Goal: Find specific page/section: Locate a particular part of the current website

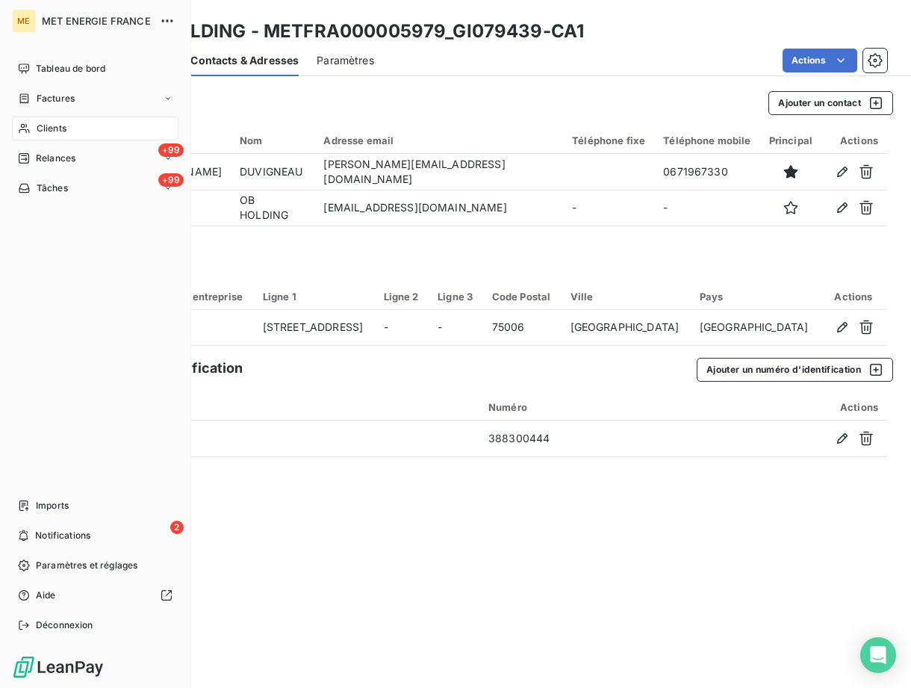
click at [53, 125] on span "Clients" at bounding box center [52, 128] width 30 height 13
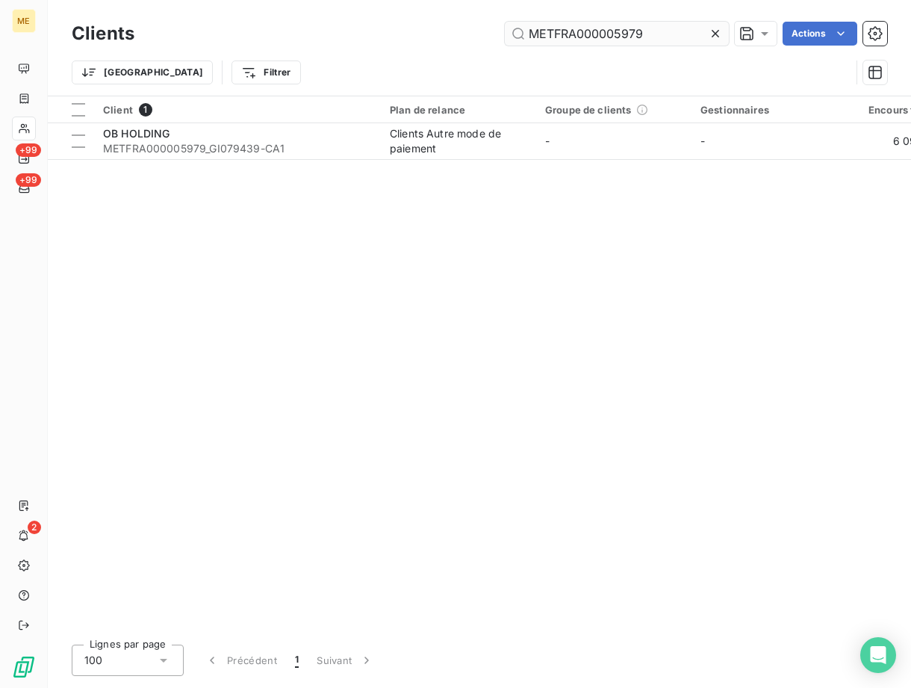
click at [585, 29] on input "METFRA000005979" at bounding box center [617, 34] width 224 height 24
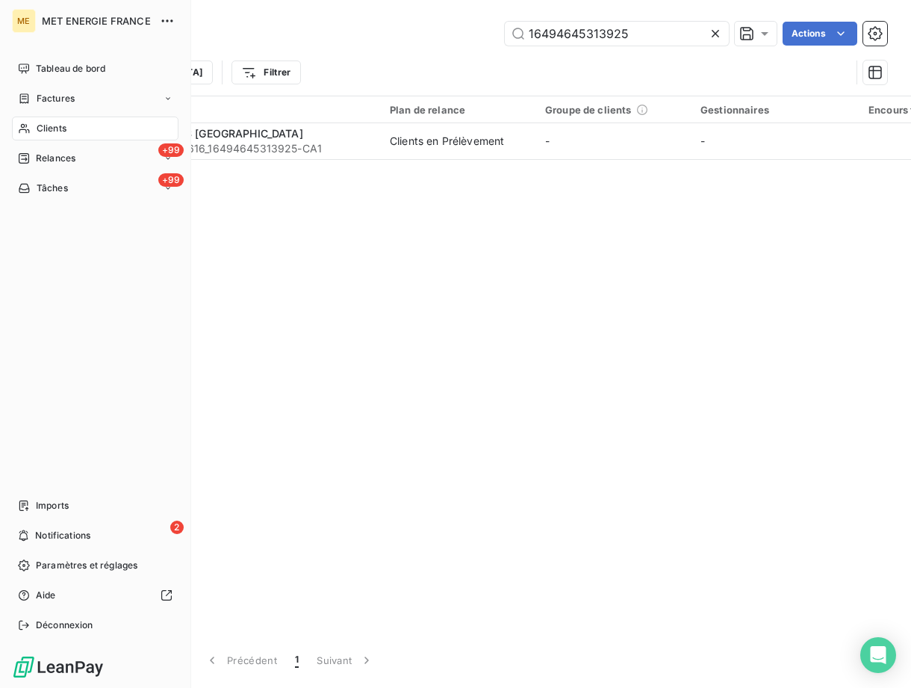
click at [49, 137] on div "Clients" at bounding box center [95, 128] width 166 height 24
click at [47, 125] on span "Clients" at bounding box center [52, 128] width 30 height 13
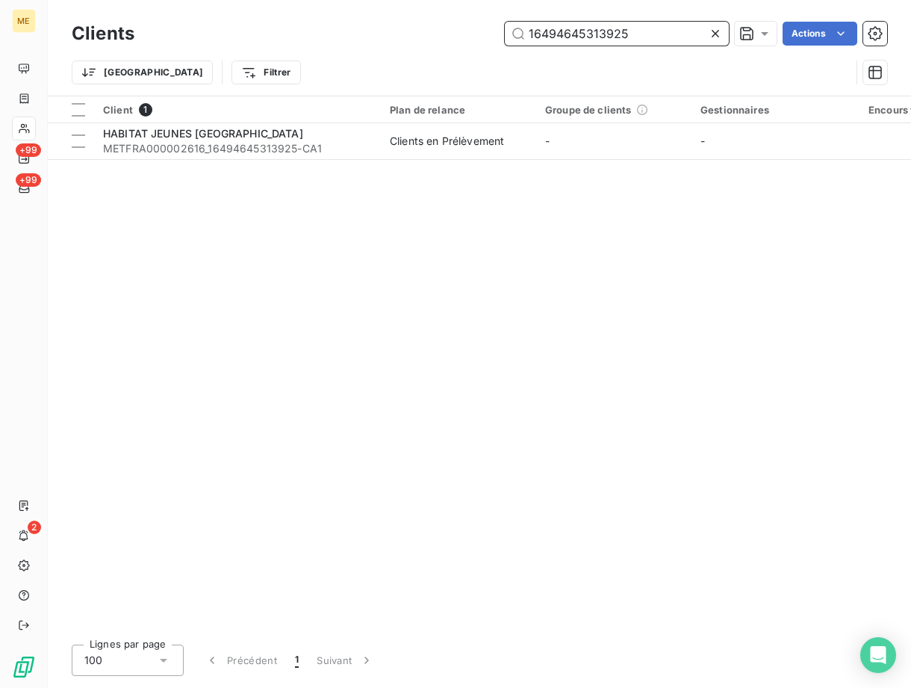
click at [608, 32] on input "16494645313925" at bounding box center [617, 34] width 224 height 24
click at [607, 33] on input "16494645313925" at bounding box center [617, 34] width 224 height 24
paste input "M"
type input "M"
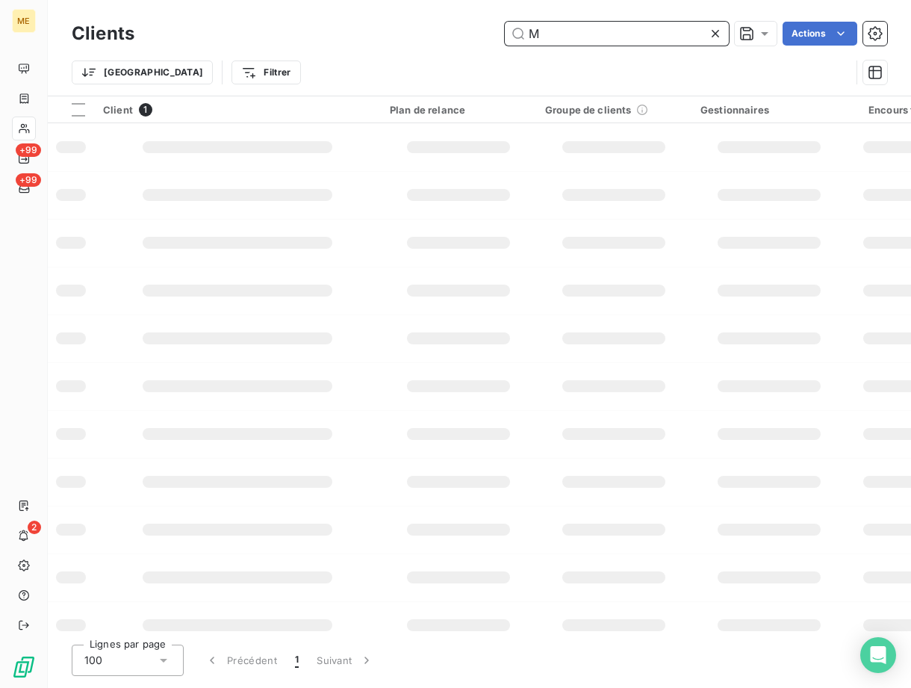
click at [585, 38] on input "M" at bounding box center [617, 34] width 224 height 24
paste input "M"
click at [623, 43] on input "M" at bounding box center [617, 34] width 224 height 24
click at [623, 42] on input "M" at bounding box center [617, 34] width 224 height 24
click at [561, 29] on input "M" at bounding box center [617, 34] width 224 height 24
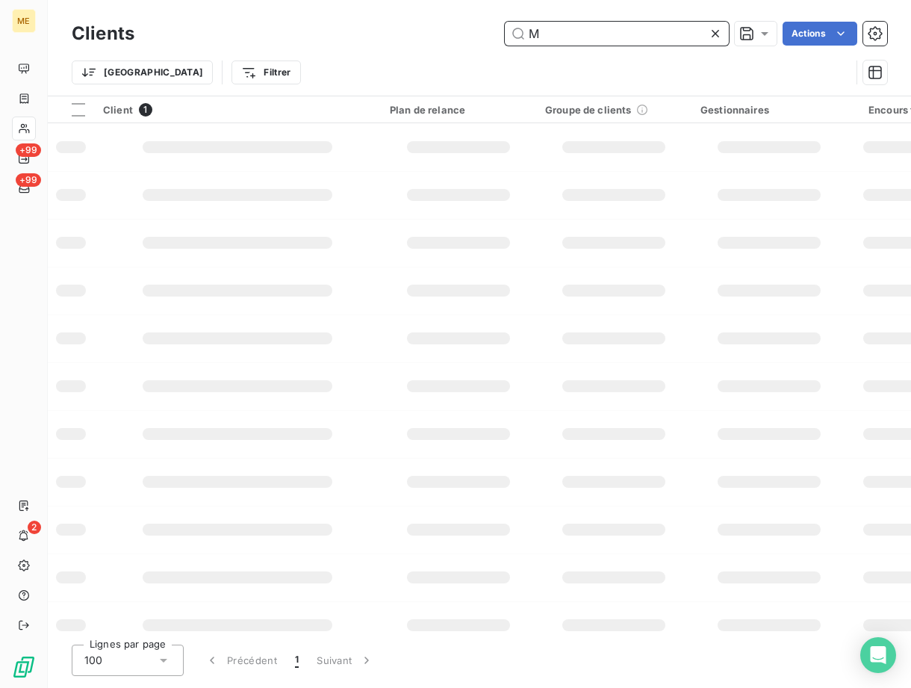
click at [561, 29] on input "M" at bounding box center [617, 34] width 224 height 24
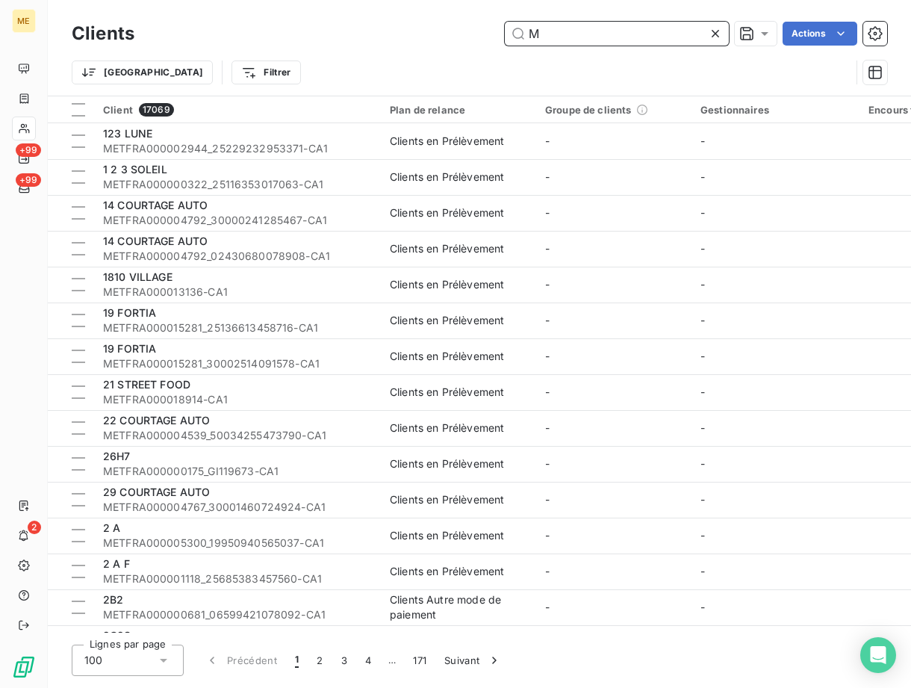
click at [597, 34] on input "M" at bounding box center [617, 34] width 224 height 24
click at [597, 36] on input "M" at bounding box center [617, 34] width 224 height 24
paste input "ETFRA000001801"
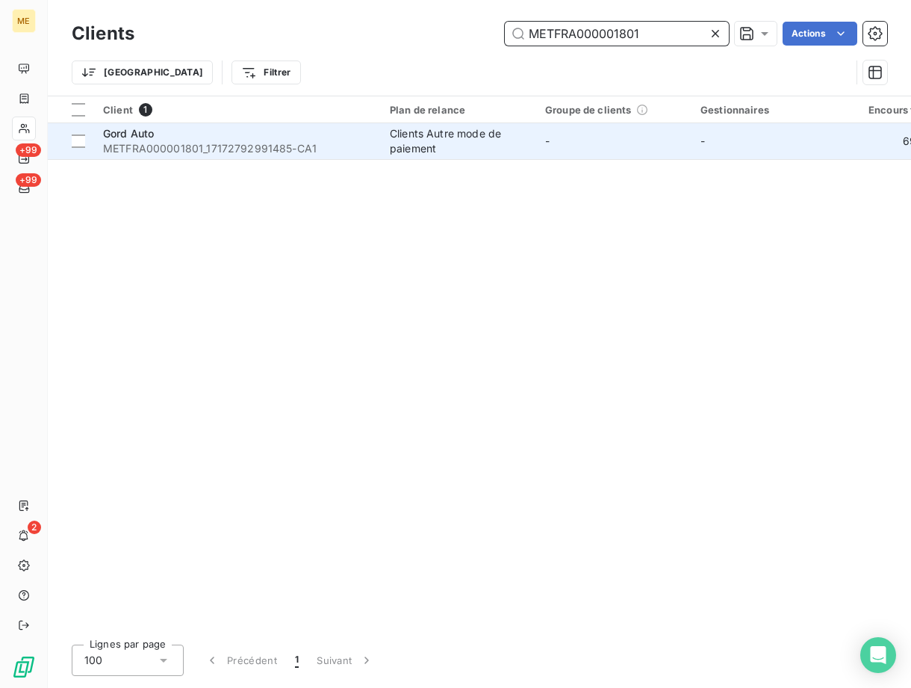
type input "METFRA000001801"
click at [216, 141] on span "METFRA000001801_17172792991485-CA1" at bounding box center [237, 148] width 269 height 15
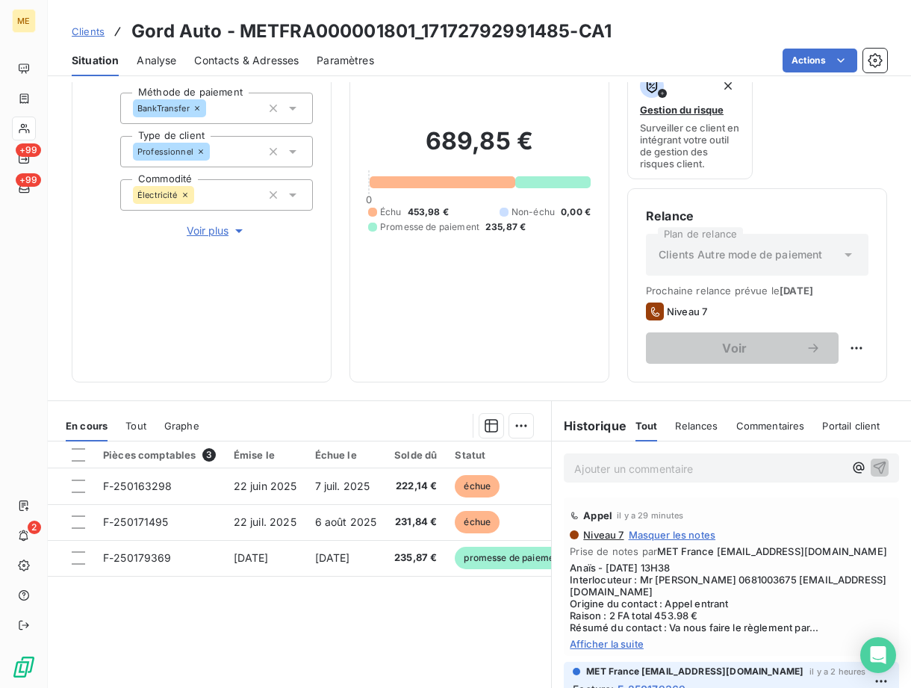
scroll to position [217, 0]
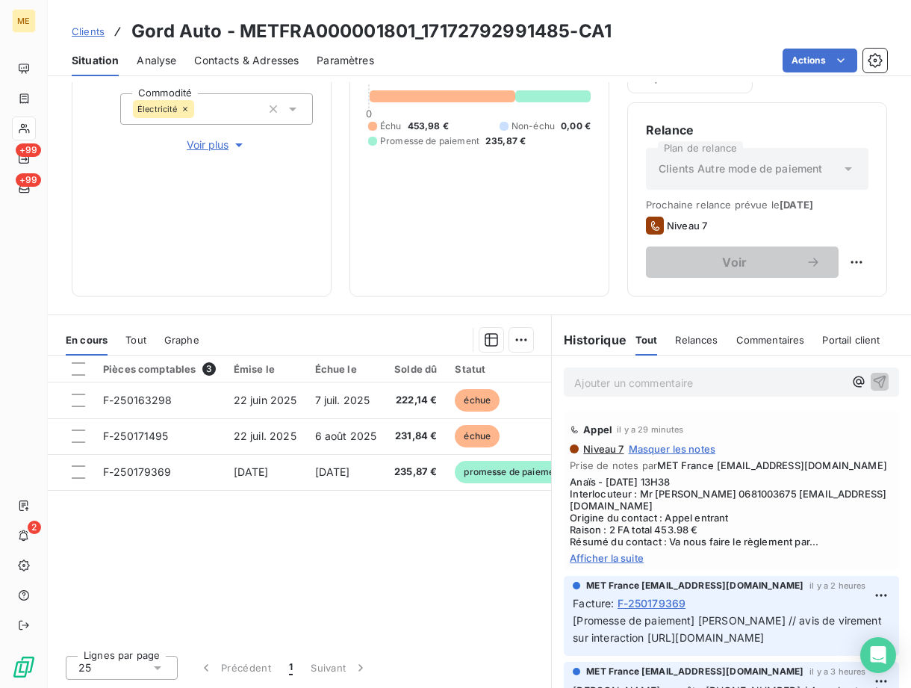
click at [600, 567] on div "Appel il y a 29 minutes Niveau 7 Masquer les notes Prise de notes par MET Franc…" at bounding box center [731, 490] width 335 height 158
click at [608, 558] on span "Afficher la suite" at bounding box center [731, 558] width 323 height 12
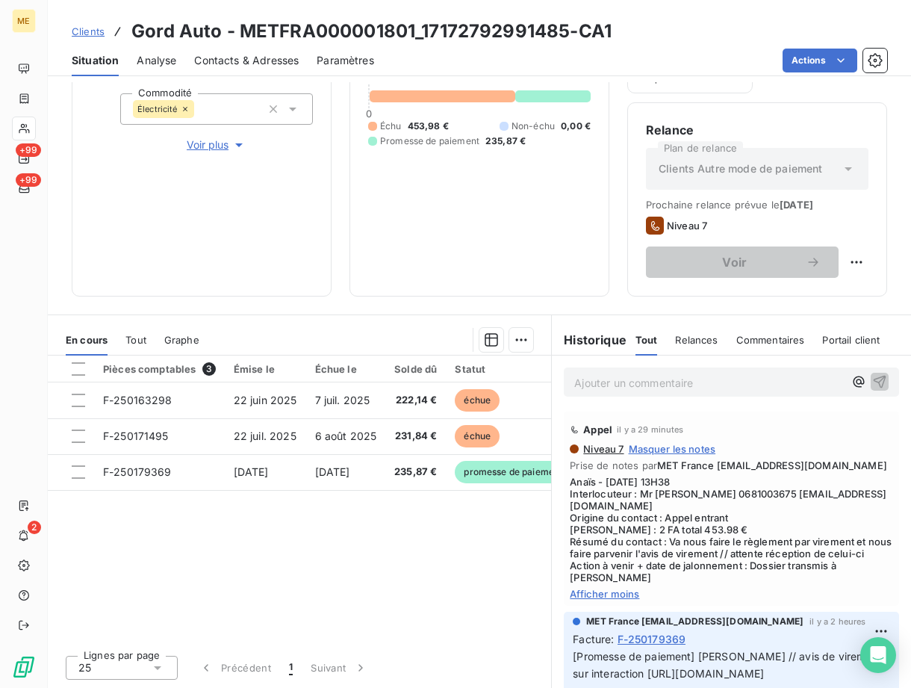
click at [613, 391] on p "Ajouter un commentaire ﻿" at bounding box center [709, 382] width 270 height 19
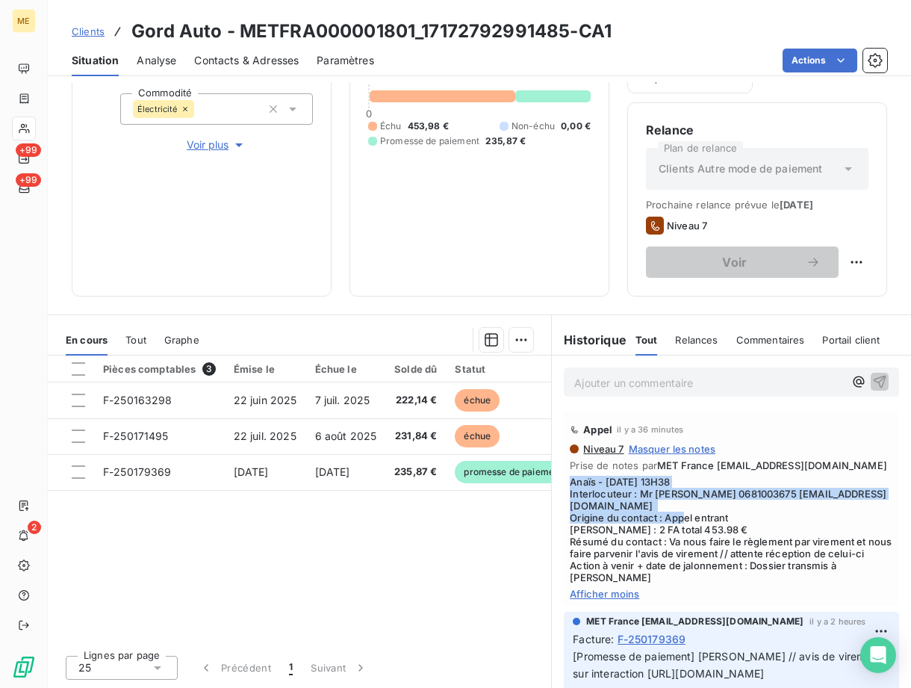
drag, startPoint x: 731, startPoint y: 520, endPoint x: 560, endPoint y: 494, distance: 172.9
click at [564, 494] on div "Appel il y a 36 minutes Niveau 7 Masquer les notes Prise de notes par MET Franc…" at bounding box center [731, 508] width 335 height 194
copy span "Anaïs - [DATE] 13H38 Interlocuteur : Mr [PERSON_NAME] 0681003675 [EMAIL_ADDRESS…"
click at [564, 492] on div "Appel il y a 36 minutes Niveau 7 Masquer les notes Prise de notes par MET Franc…" at bounding box center [731, 508] width 335 height 194
copy span "Anaïs - [DATE] 13H38 Interlocuteur : Mr [PERSON_NAME] 0681003675 [EMAIL_ADDRESS…"
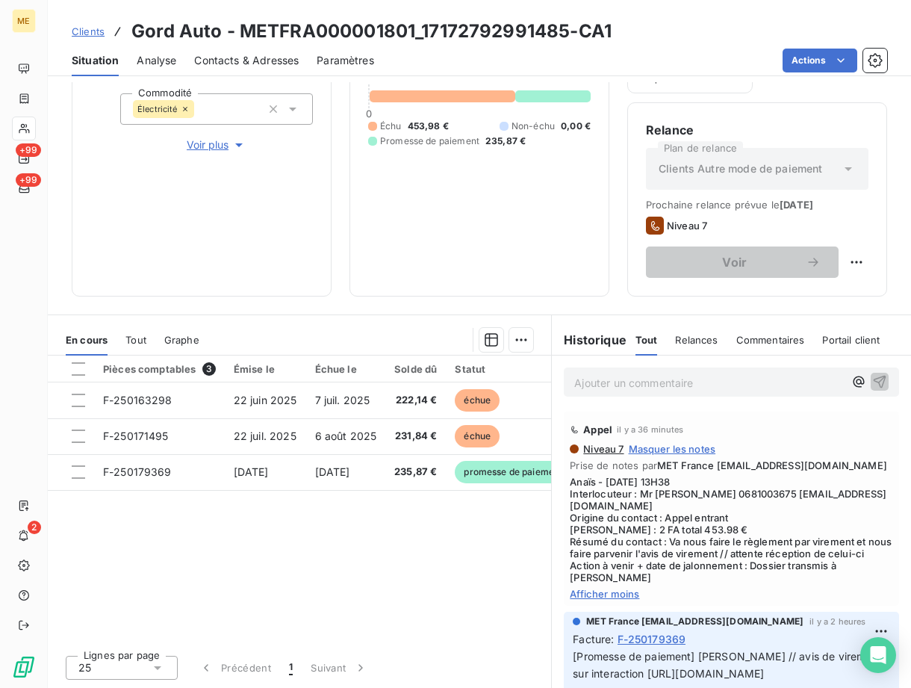
drag, startPoint x: 559, startPoint y: 492, endPoint x: 757, endPoint y: 396, distance: 219.7
click at [757, 396] on div "Ajouter un commentaire ﻿" at bounding box center [731, 381] width 359 height 53
click at [617, 382] on p "Ajouter un commentaire ﻿" at bounding box center [709, 382] width 270 height 19
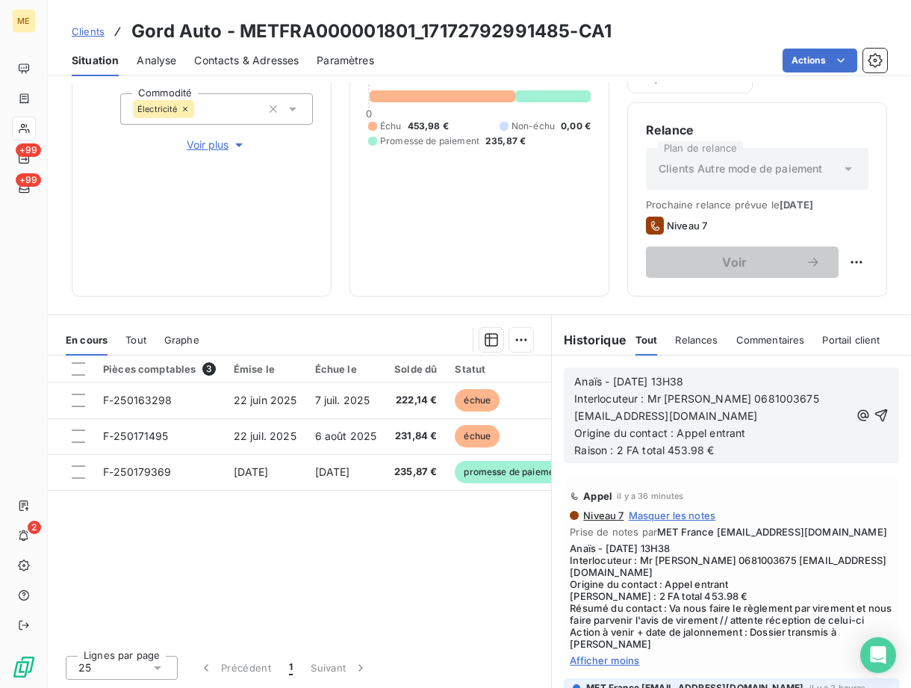
drag, startPoint x: 723, startPoint y: 451, endPoint x: 712, endPoint y: 450, distance: 10.5
click at [712, 450] on p "Raison : 2 FA total 453.98 €" at bounding box center [711, 450] width 275 height 17
drag, startPoint x: 719, startPoint y: 384, endPoint x: 448, endPoint y: 358, distance: 272.2
click at [449, 358] on div "En cours Tout Graphe Pièces comptables 3 Émise le Échue le Solde dû Statut Déla…" at bounding box center [479, 500] width 863 height 373
click at [746, 455] on p "Raison : 2 FA total 453.98 €" at bounding box center [711, 450] width 275 height 17
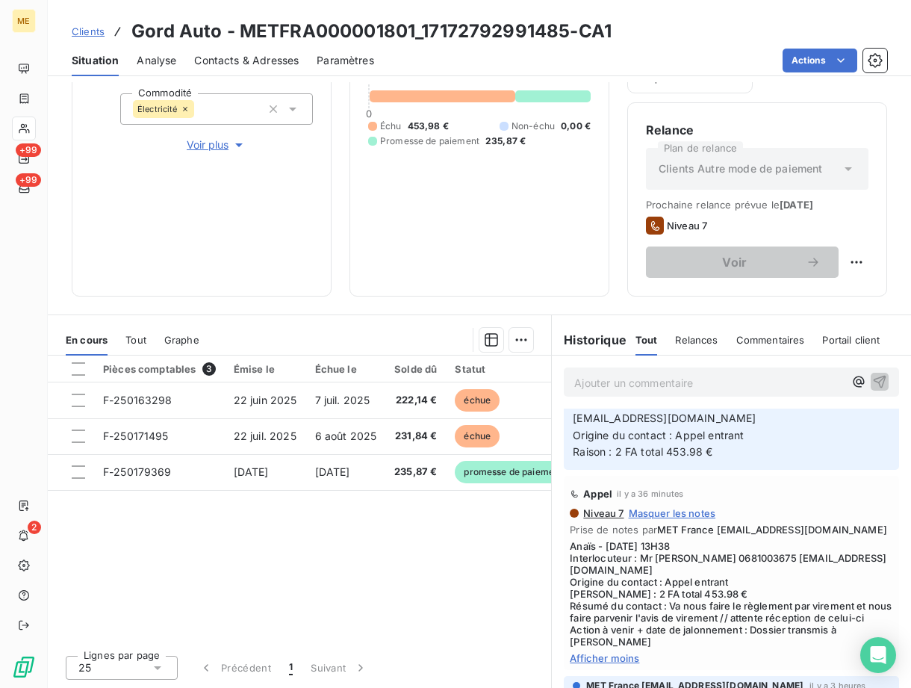
scroll to position [0, 0]
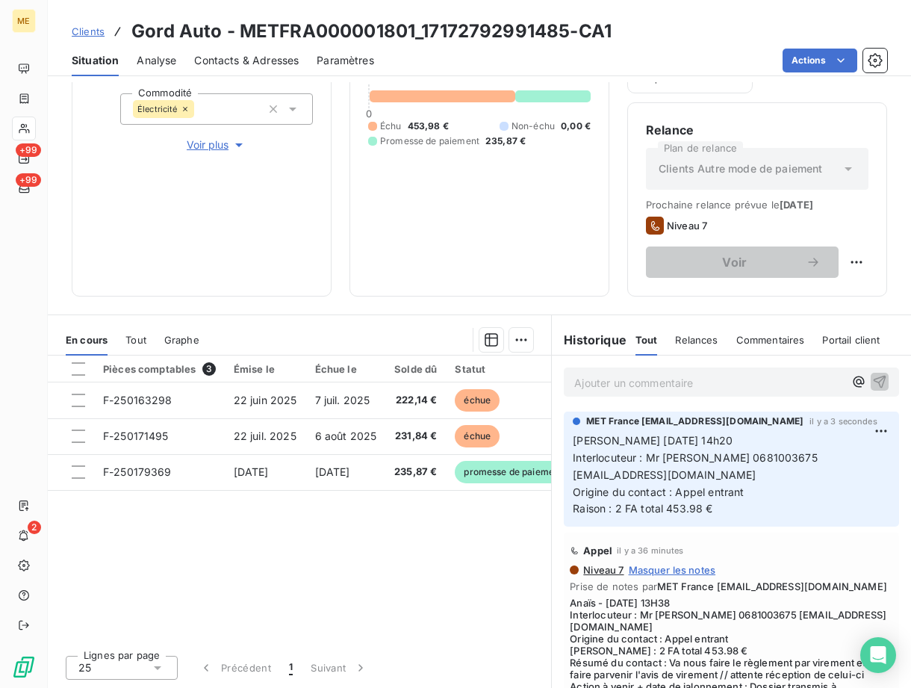
click at [747, 502] on p "[PERSON_NAME] [DATE] 14h20 Interlocuteur : Mr [PERSON_NAME] 0681003675 [EMAIL_A…" at bounding box center [731, 474] width 317 height 85
click at [723, 508] on p "[PERSON_NAME] [DATE] 14h20 Interlocuteur : Mr [PERSON_NAME] 0681003675 [EMAIL_A…" at bounding box center [731, 474] width 317 height 85
click at [861, 427] on html "ME +99 +99 2 Clients Gord Auto - METFRA000001801_17172792991485-CA1 Situation A…" at bounding box center [455, 344] width 911 height 688
click at [811, 458] on div "Editer" at bounding box center [823, 464] width 84 height 24
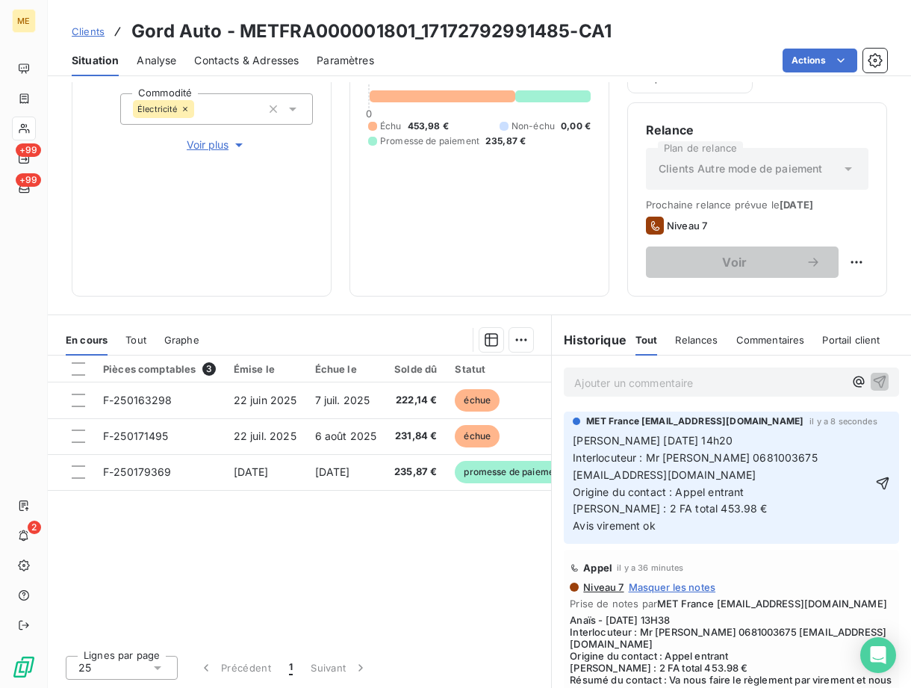
click at [679, 525] on p "[PERSON_NAME] [DATE] 14h20 Interlocuteur : Mr [PERSON_NAME] 0681003675 [EMAIL_A…" at bounding box center [722, 483] width 299 height 102
click at [776, 531] on p "[PERSON_NAME] [DATE] 14h20 Interlocuteur : Mr [PERSON_NAME] 0681003675 [EMAIL_A…" at bounding box center [722, 483] width 299 height 102
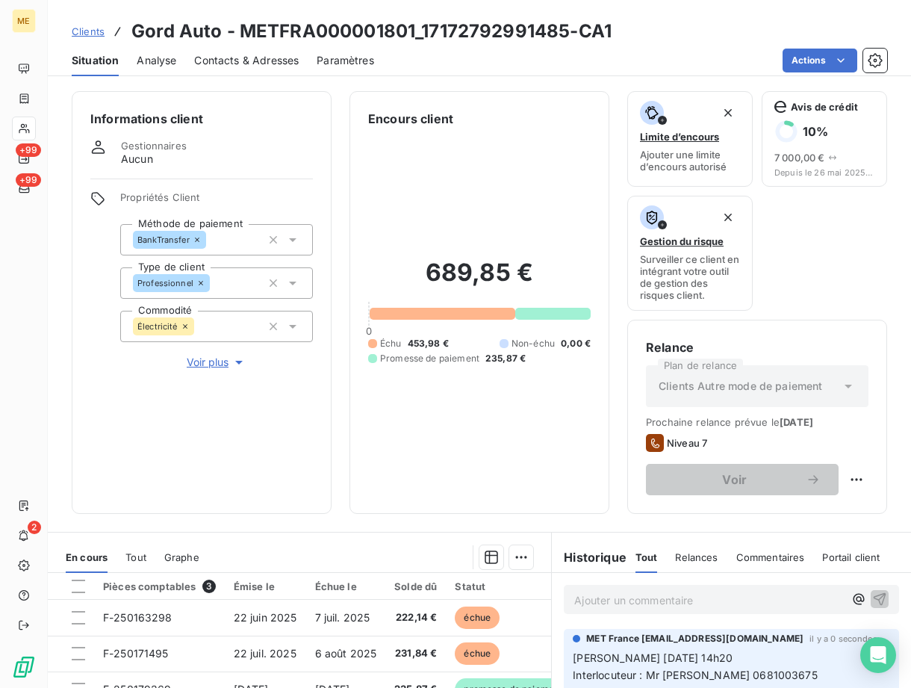
click at [679, 443] on span "Niveau 7" at bounding box center [687, 443] width 40 height 12
